Goal: Complete application form

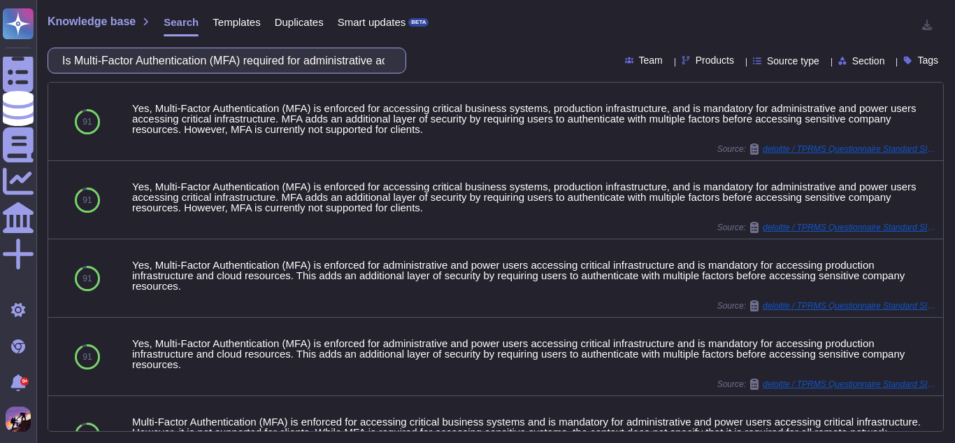
click at [362, 58] on input "Is Multi-Factor Authentication (MFA) required for administrative access to syst…" at bounding box center [223, 60] width 336 height 24
paste input "Yes – enforced for all users Yes – for privileged/admin users only No Other"
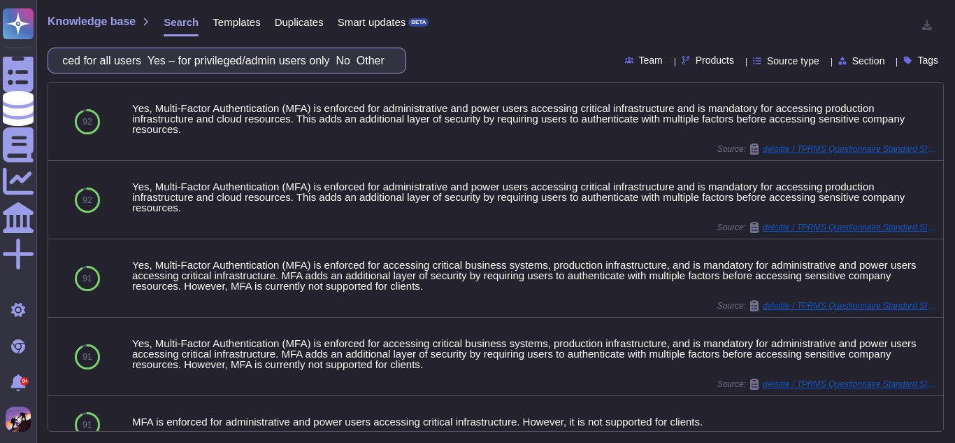
type input "Is Multi-Factor Authentication (MFA) required for administrative access to syst…"
click at [339, 59] on input "Is Multi-Factor Authentication (MFA) required for administrative access to syst…" at bounding box center [223, 60] width 336 height 24
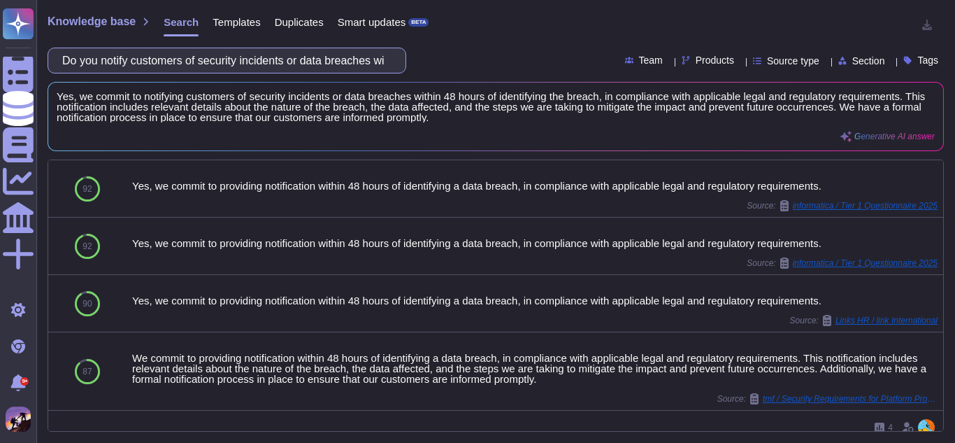
click at [357, 57] on input "Do you notify customers of security incidents or data breaches within a defined…" at bounding box center [223, 60] width 336 height 24
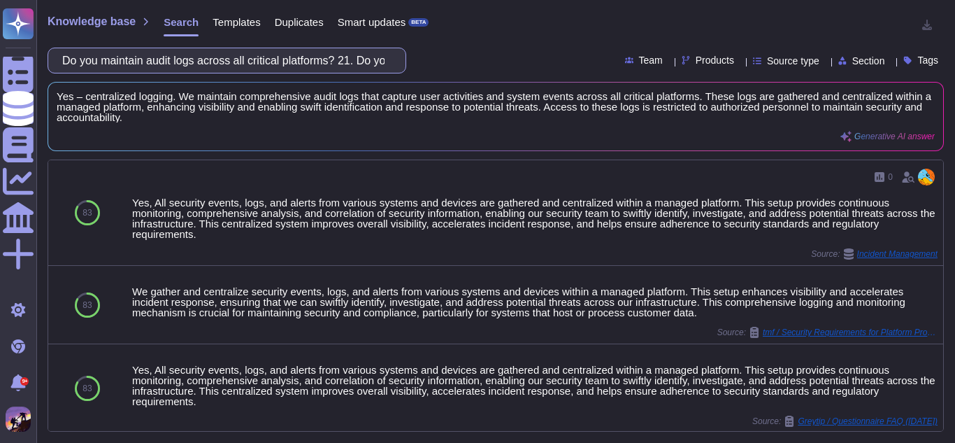
click at [361, 62] on input "Do you maintain audit logs across all critical platforms? 21. Do you maintain a…" at bounding box center [223, 60] width 336 height 24
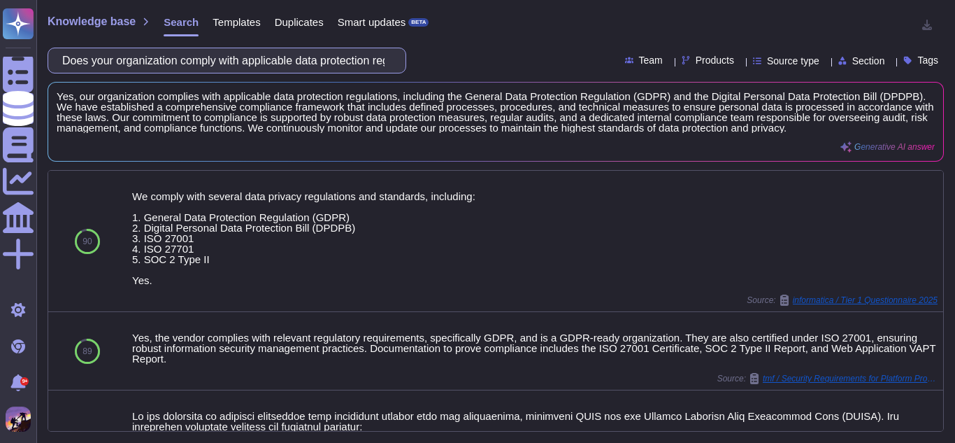
click at [292, 59] on input "Does your organization comply with applicable data protection regulations (e.g.…" at bounding box center [223, 60] width 336 height 24
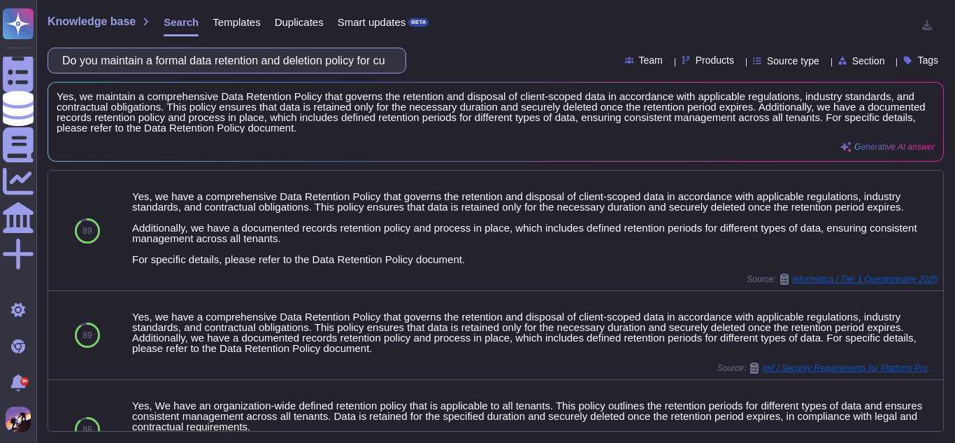
click at [306, 65] on input "Do you maintain a formal data retention and deletion policy for customer data?" at bounding box center [223, 60] width 336 height 24
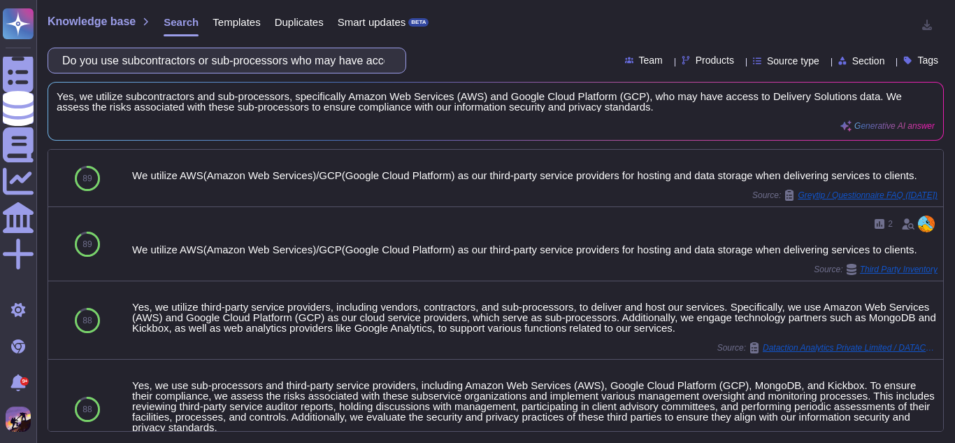
click at [326, 54] on input "Do you use subcontractors or sub-processors who may have access to Delivery Sol…" at bounding box center [223, 60] width 336 height 24
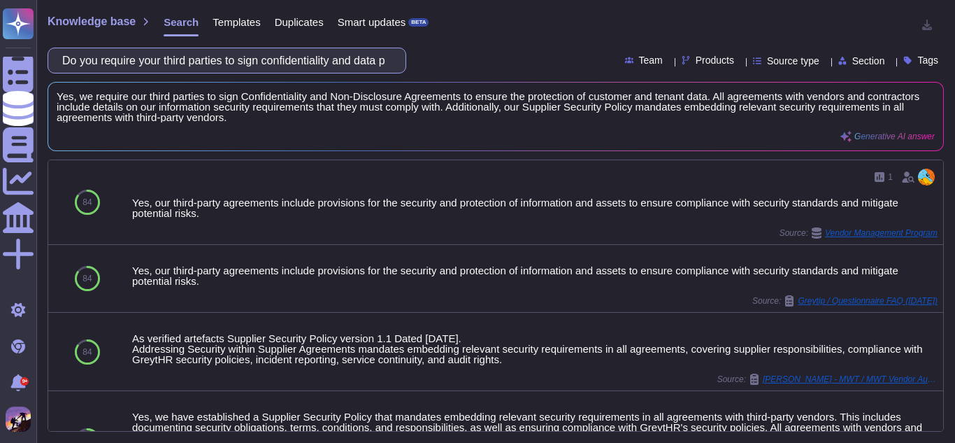
click at [336, 55] on input "Do you require your third parties to sign confidentiality and data protection a…" at bounding box center [223, 60] width 336 height 24
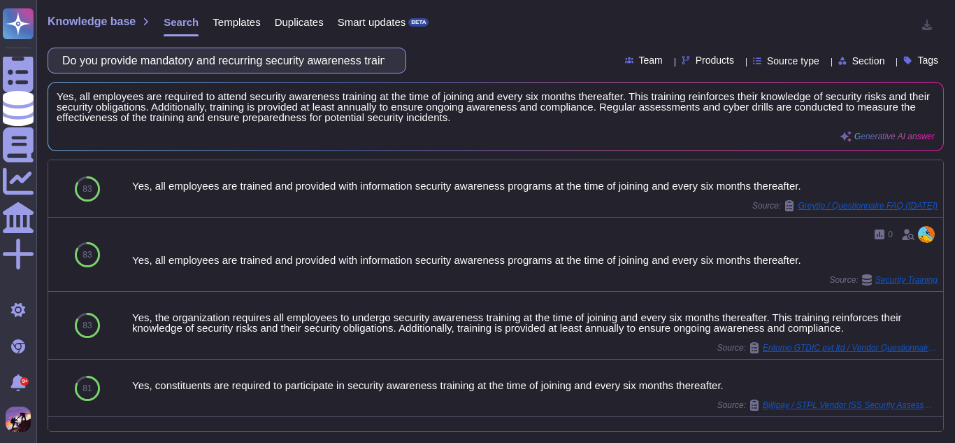
click at [305, 51] on input "Do you provide mandatory and recurring security awareness training for employee…" at bounding box center [223, 60] width 336 height 24
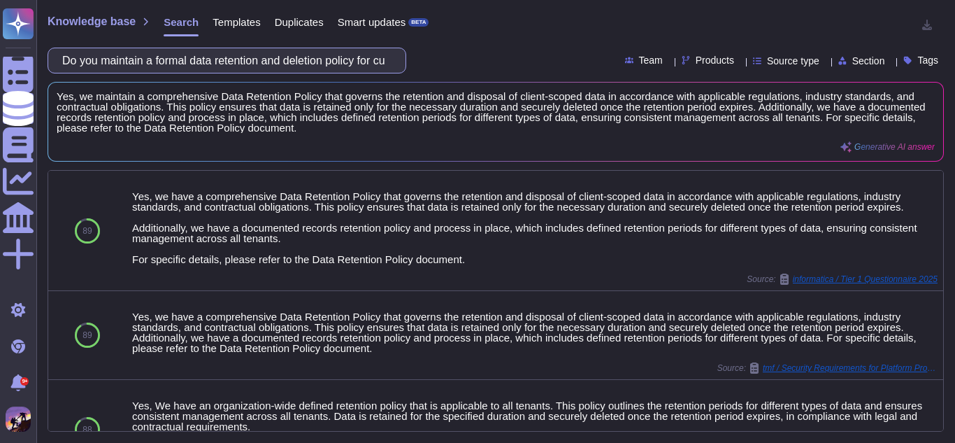
click at [338, 69] on input "Do you maintain a formal data retention and deletion policy for customer data?" at bounding box center [223, 60] width 336 height 24
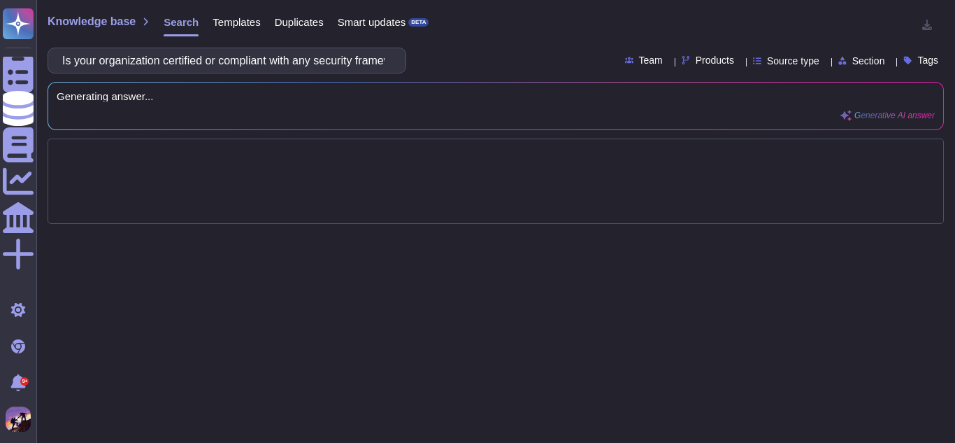
scroll to position [0, 274]
